Goal: Information Seeking & Learning: Learn about a topic

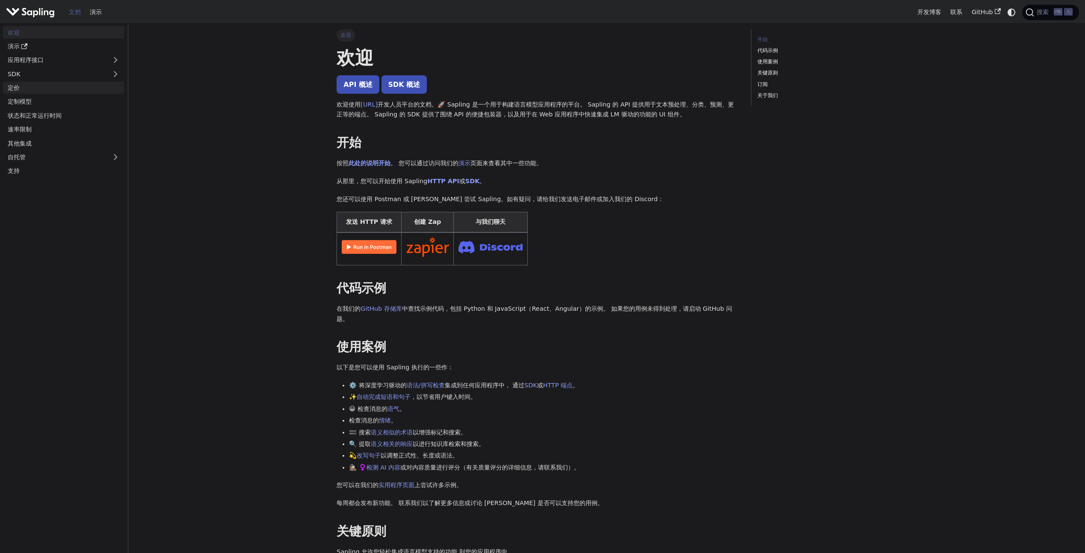
click at [48, 87] on link "定价" at bounding box center [63, 88] width 121 height 12
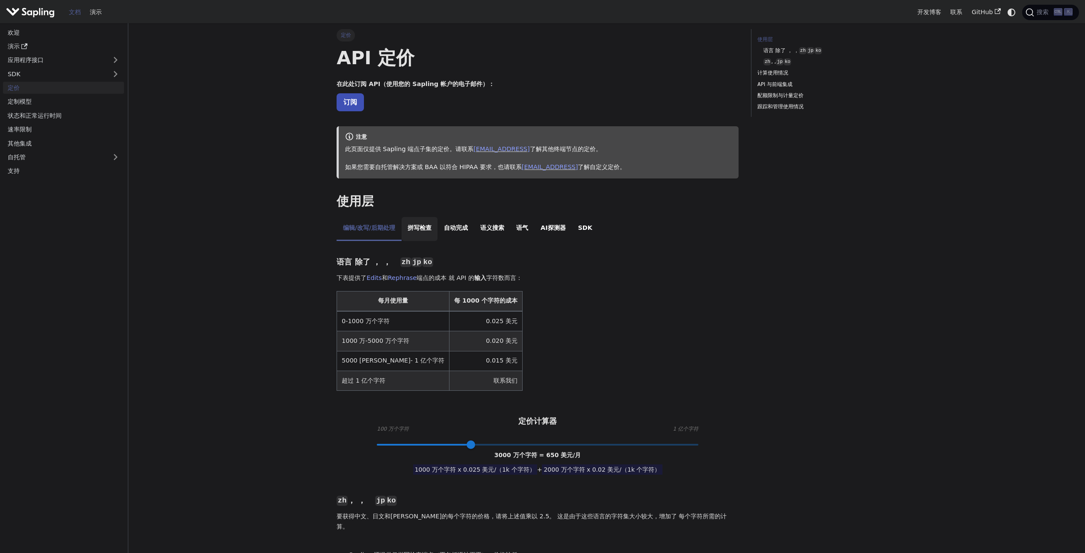
click at [431, 231] on li "拼写检查" at bounding box center [420, 229] width 36 height 24
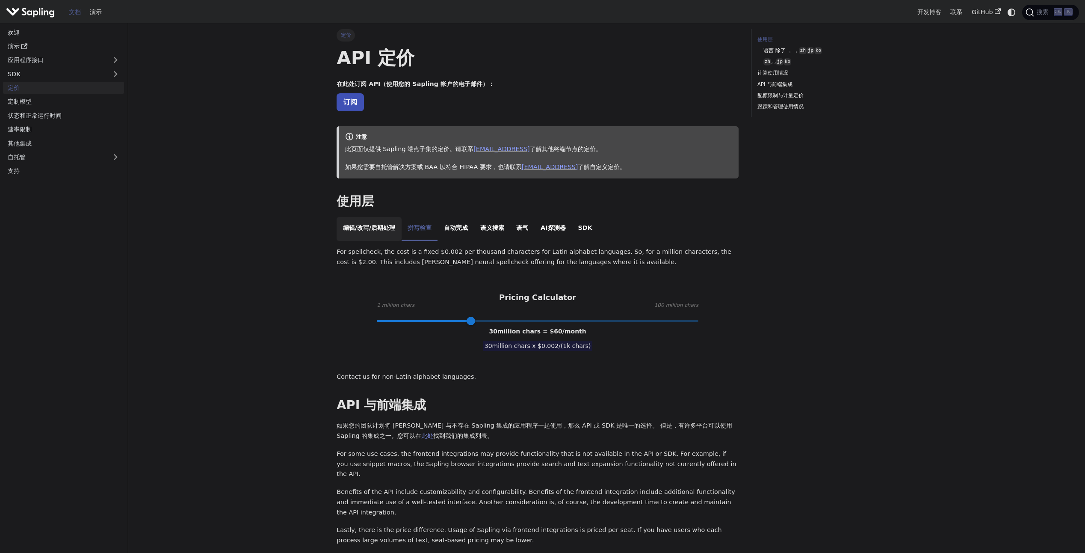
click at [382, 225] on li "编辑/改写/后期处理" at bounding box center [369, 229] width 65 height 24
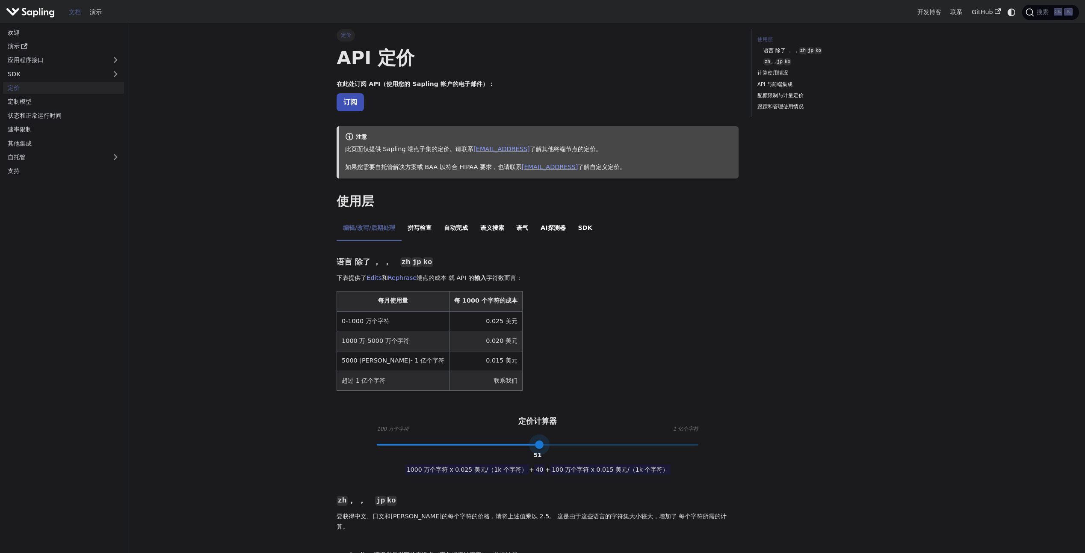
drag, startPoint x: 474, startPoint y: 447, endPoint x: 539, endPoint y: 452, distance: 65.2
click at [539, 449] on span at bounding box center [539, 444] width 9 height 9
click at [536, 459] on div "51" at bounding box center [537, 455] width 8 height 10
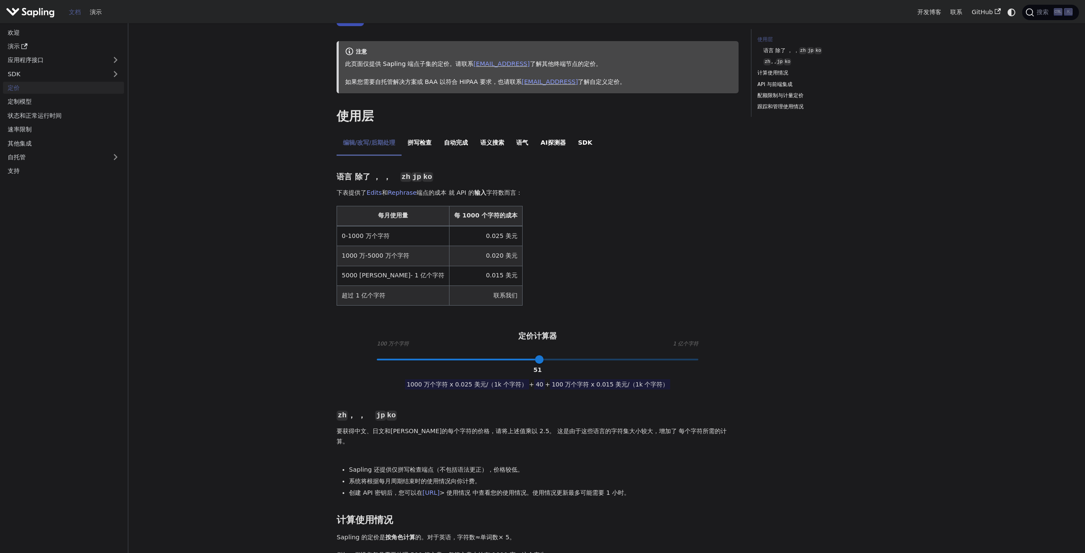
scroll to position [171, 0]
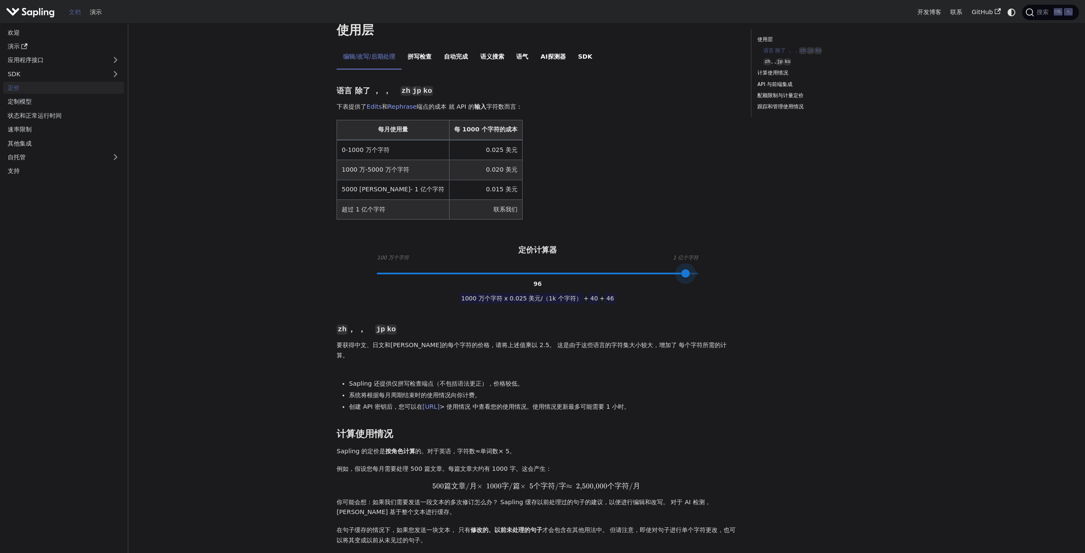
type input "100"
drag, startPoint x: 542, startPoint y: 273, endPoint x: 706, endPoint y: 281, distance: 164.9
click at [706, 281] on div "语言 除了 ， ， zh jp ko 下表提供了 Edits 和 Rephrase 端点的成本 就 API 的 输入 字符数而言： 每月使用量 每 1000 …" at bounding box center [538, 416] width 402 height 680
click at [700, 329] on h3 "zh ， ， jp ko" at bounding box center [538, 329] width 402 height 10
